Goal: Information Seeking & Learning: Understand process/instructions

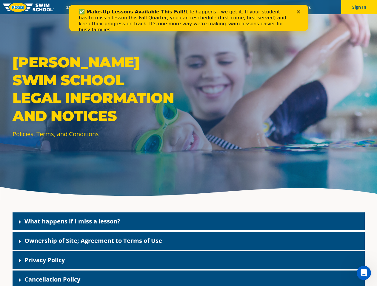
click at [188, 150] on div "[PERSON_NAME] Swim School Legal Information and Notices Policies, Terms, and Co…" at bounding box center [188, 100] width 377 height 200
click at [359, 7] on button "Sign In" at bounding box center [359, 7] width 36 height 14
click at [188, 222] on div "What happens if I miss a lesson?" at bounding box center [189, 222] width 352 height 18
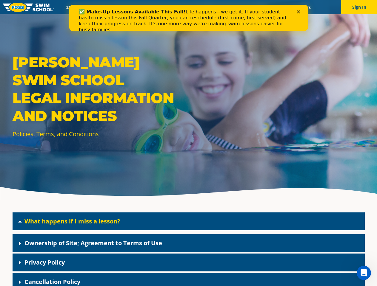
click at [72, 221] on link "What happens if I miss a lesson?" at bounding box center [72, 221] width 96 height 8
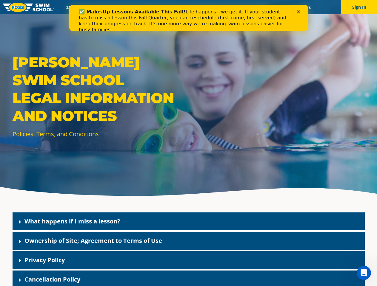
click at [188, 241] on div "Ownership of Site; Agreement to Terms of Use" at bounding box center [189, 241] width 352 height 18
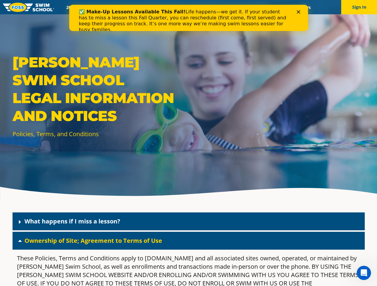
click at [93, 241] on link "Ownership of Site; Agreement to Terms of Use" at bounding box center [92, 241] width 137 height 8
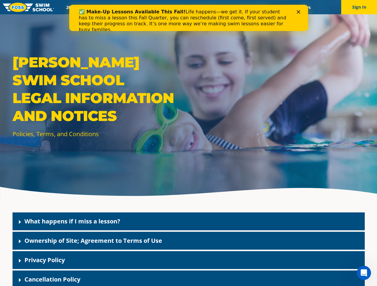
click at [188, 260] on div "Privacy Policy" at bounding box center [189, 260] width 352 height 18
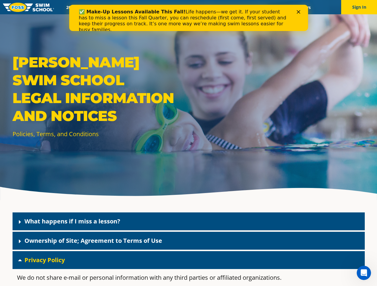
click at [44, 260] on link "Privacy Policy" at bounding box center [44, 260] width 40 height 8
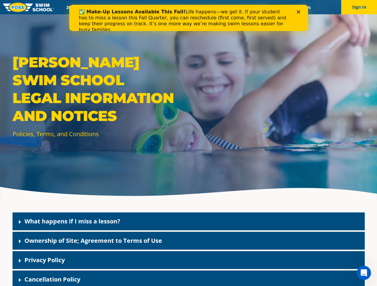
click at [188, 278] on div "Cancellation Policy" at bounding box center [189, 280] width 352 height 18
click at [52, 279] on link "Cancellation Policy" at bounding box center [52, 279] width 56 height 8
